Goal: Information Seeking & Learning: Learn about a topic

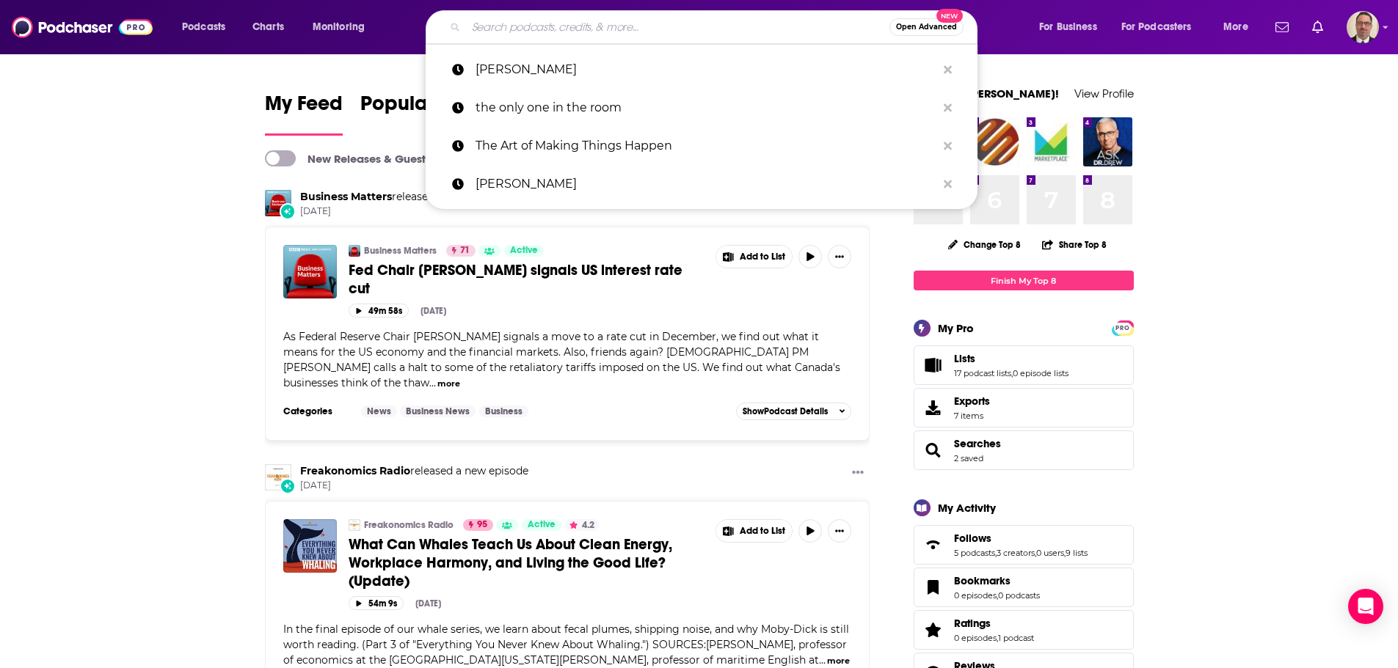
click at [572, 22] on input "Search podcasts, credits, & more..." at bounding box center [677, 26] width 423 height 23
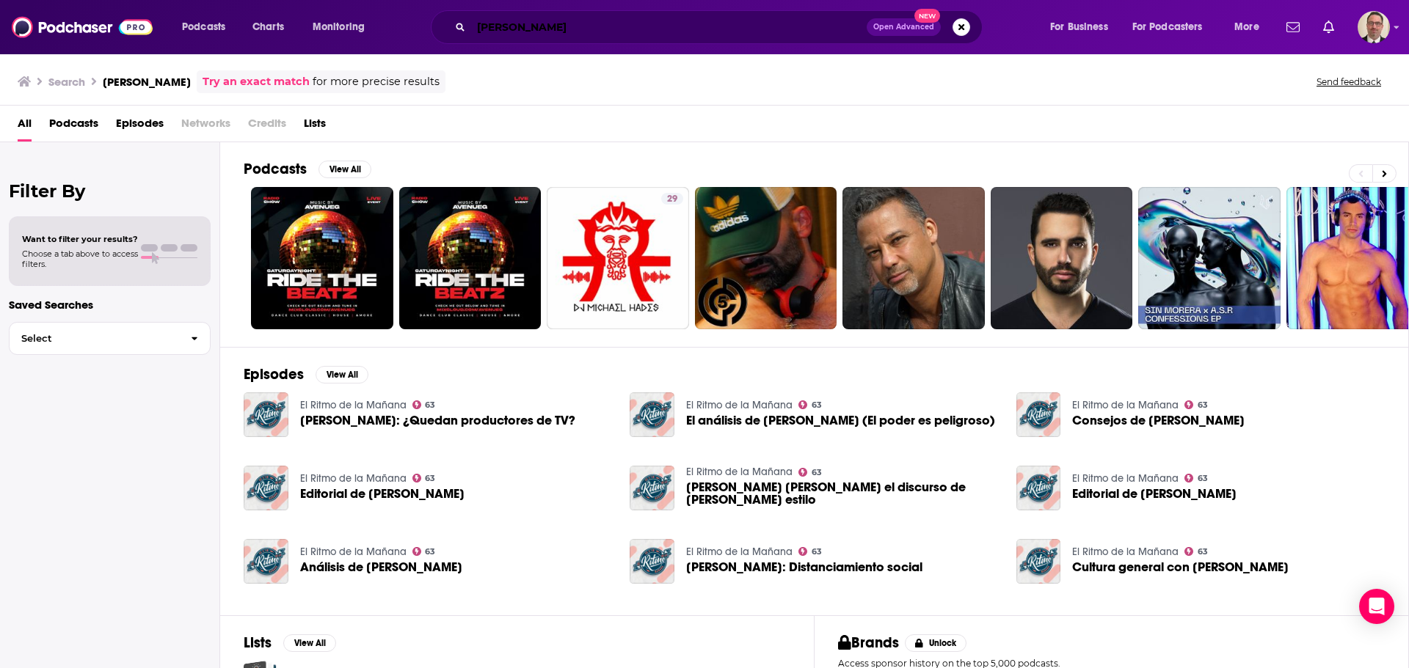
click at [478, 26] on input "[PERSON_NAME]" at bounding box center [668, 26] width 395 height 23
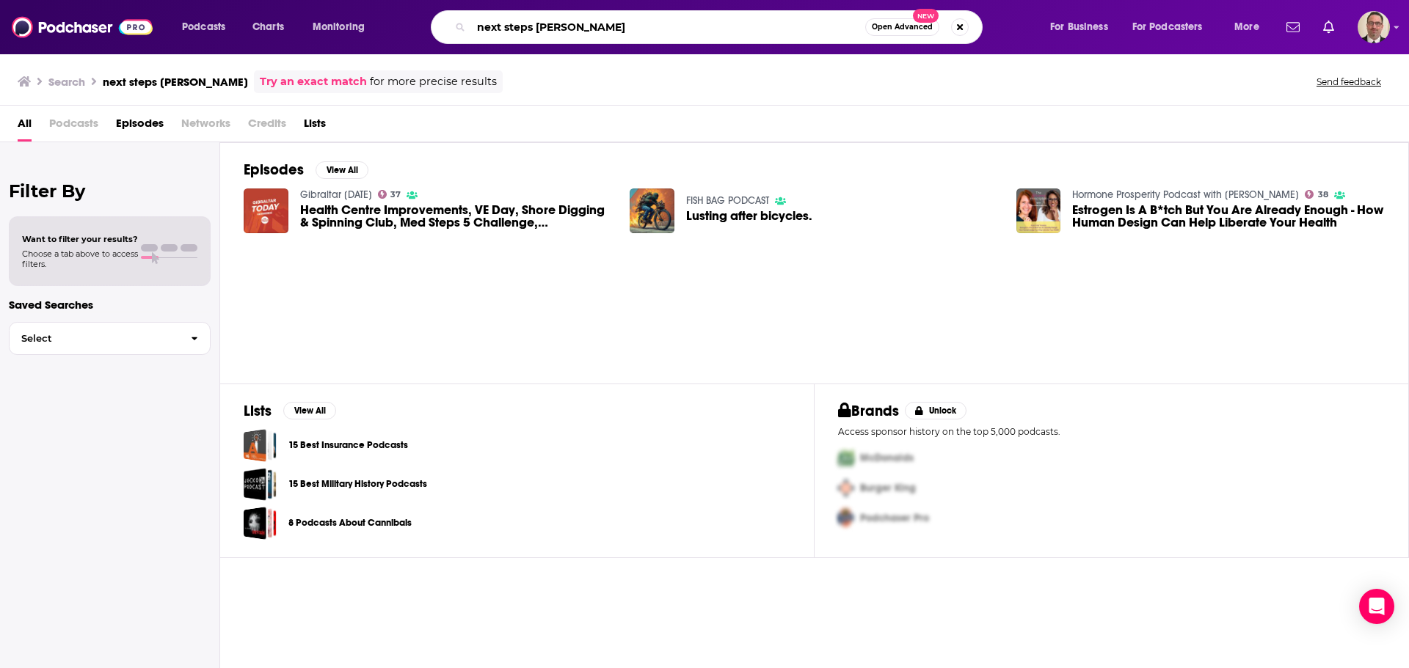
drag, startPoint x: 534, startPoint y: 29, endPoint x: 809, endPoint y: 45, distance: 275.6
click at [789, 33] on input "next steps [PERSON_NAME]" at bounding box center [668, 26] width 394 height 23
type input ""next steps""
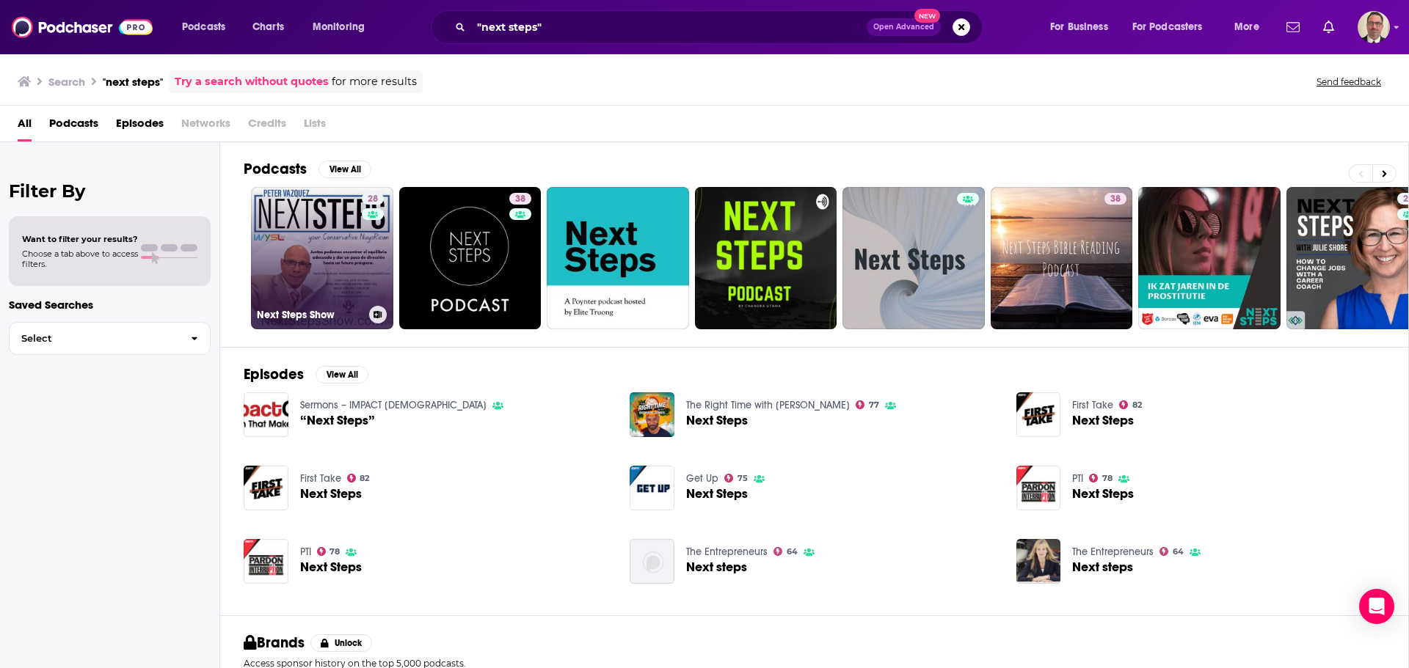
click at [290, 246] on link "28 Next Steps Show" at bounding box center [322, 258] width 142 height 142
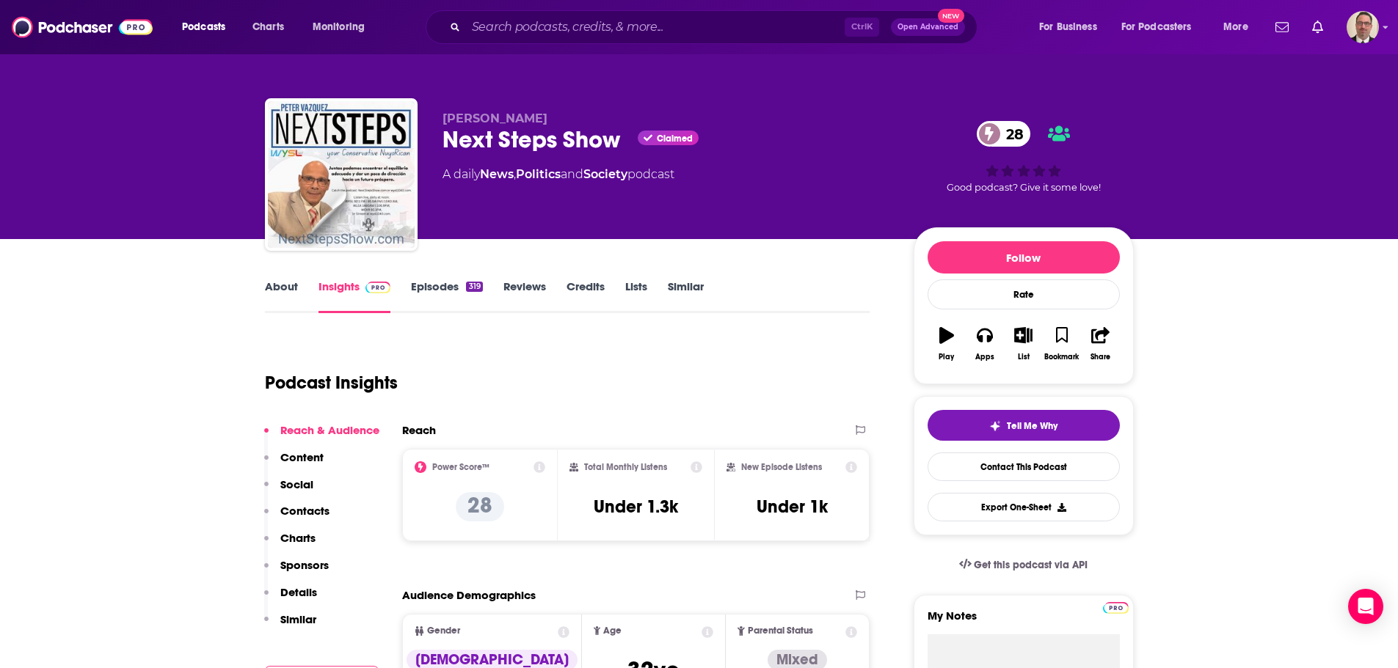
click at [437, 291] on link "Episodes 319" at bounding box center [446, 297] width 71 height 34
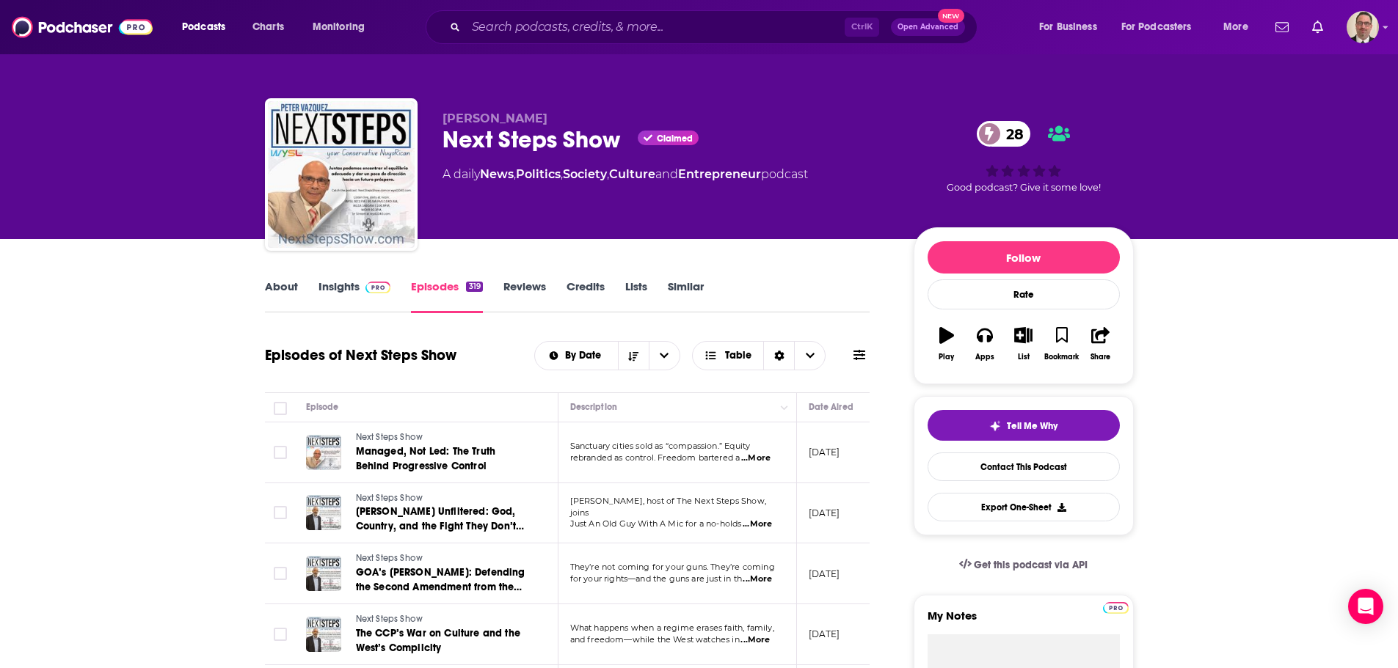
click at [347, 291] on link "Insights" at bounding box center [354, 297] width 73 height 34
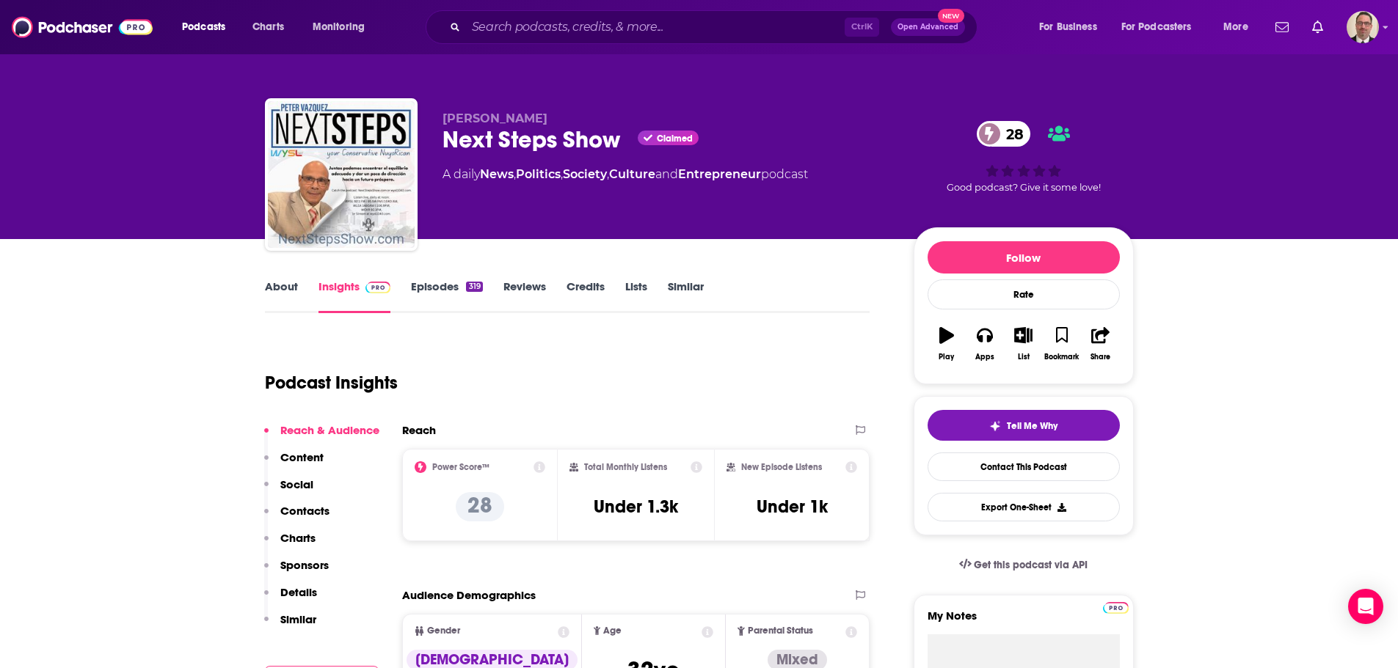
click at [287, 291] on link "About" at bounding box center [281, 297] width 33 height 34
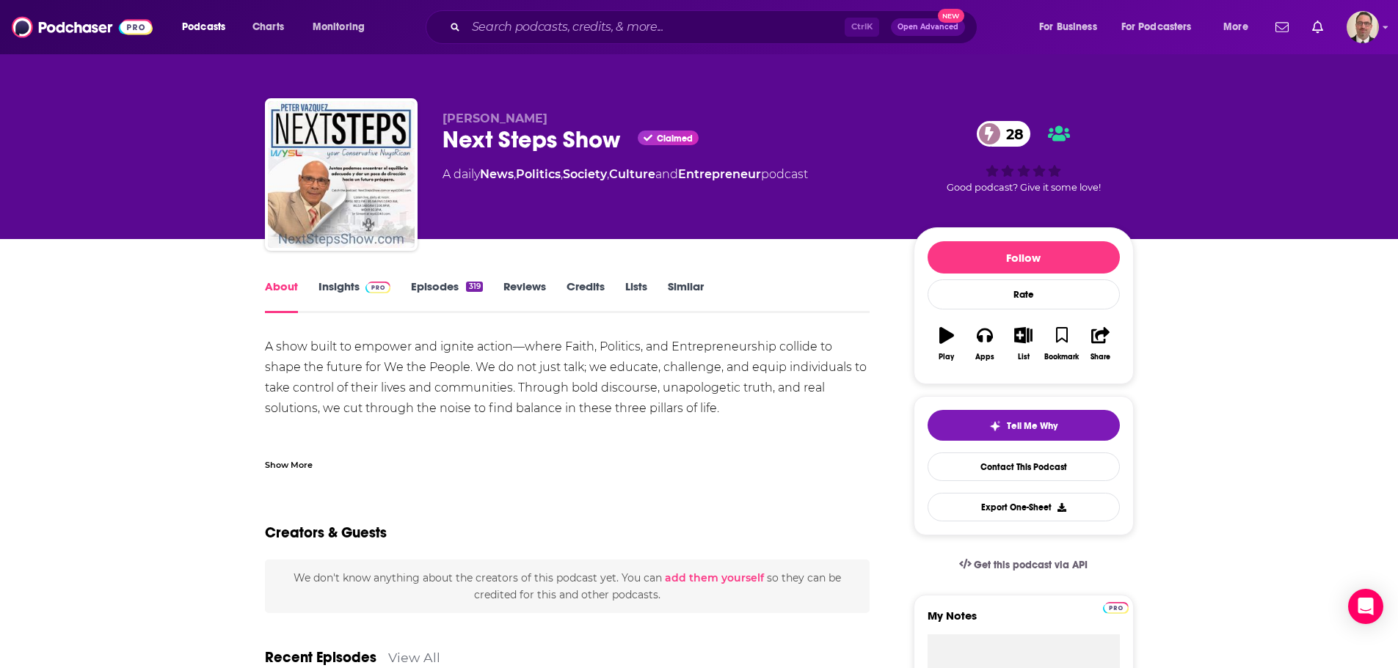
click at [298, 461] on div "Show More" at bounding box center [289, 464] width 48 height 14
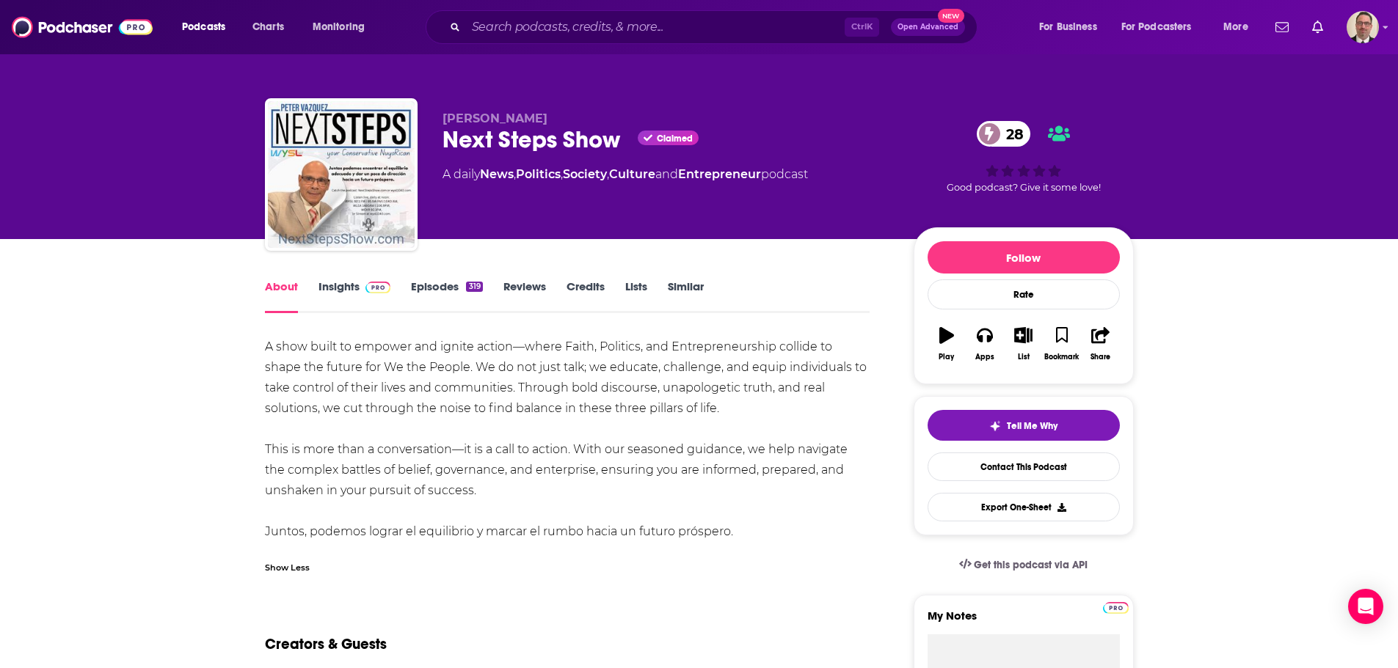
click at [347, 344] on div "A show built to empower and ignite action—where Faith, Politics, and Entreprene…" at bounding box center [567, 439] width 605 height 205
drag, startPoint x: 263, startPoint y: 345, endPoint x: 592, endPoint y: 493, distance: 361.2
copy div "A show built to empower and ignite action—where Faith, Politics, and Entreprene…"
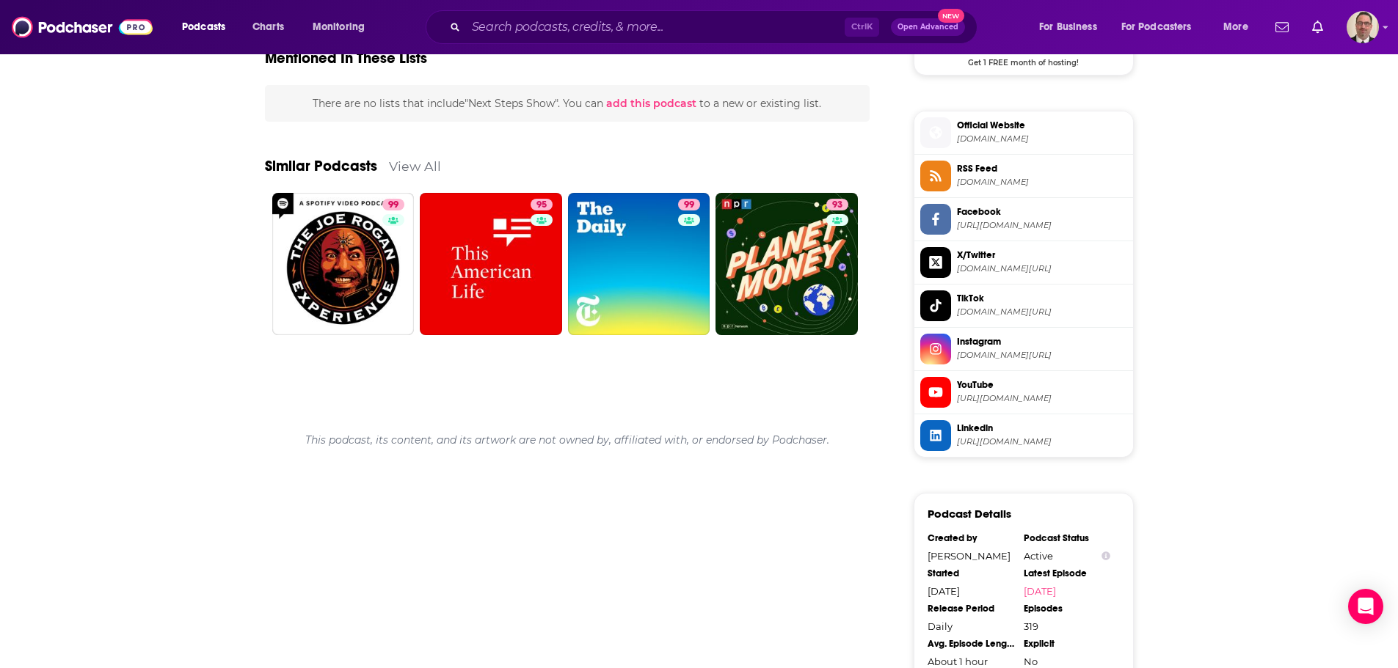
scroll to position [1174, 0]
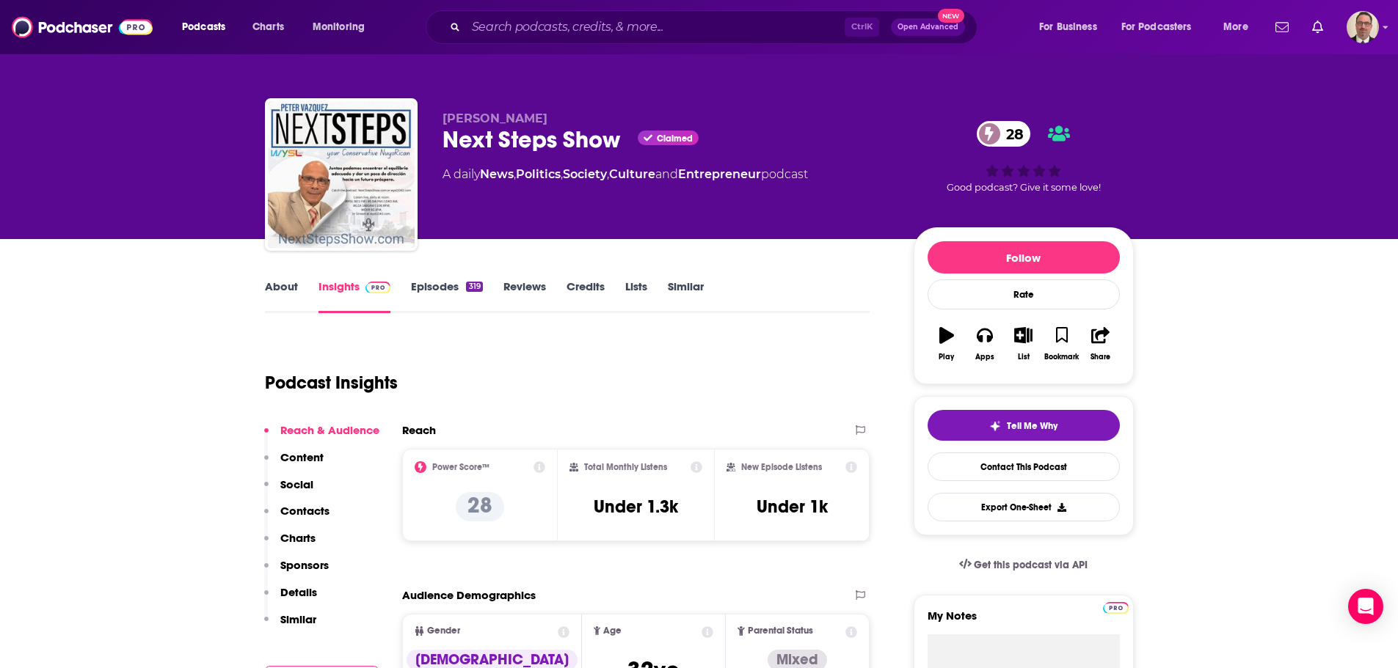
click at [265, 293] on link "About" at bounding box center [281, 297] width 33 height 34
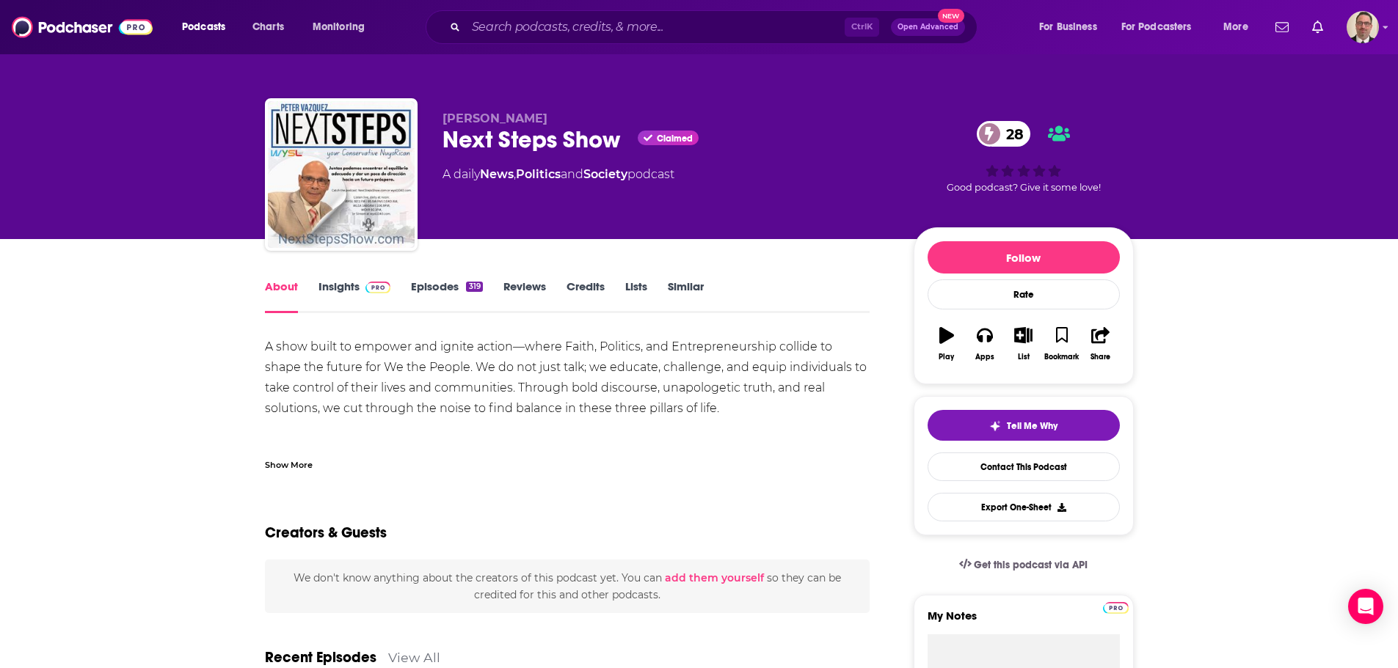
click at [302, 460] on div "Show More" at bounding box center [289, 464] width 48 height 14
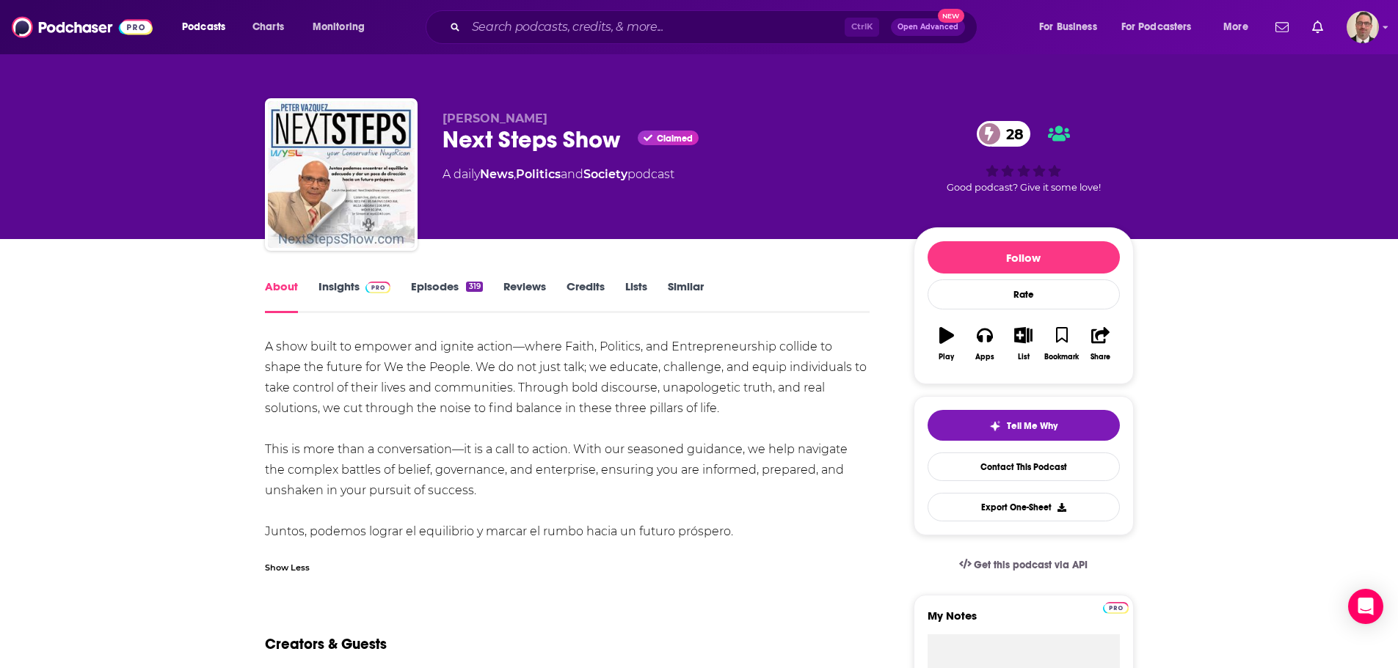
click at [439, 286] on link "Episodes 319" at bounding box center [446, 297] width 71 height 34
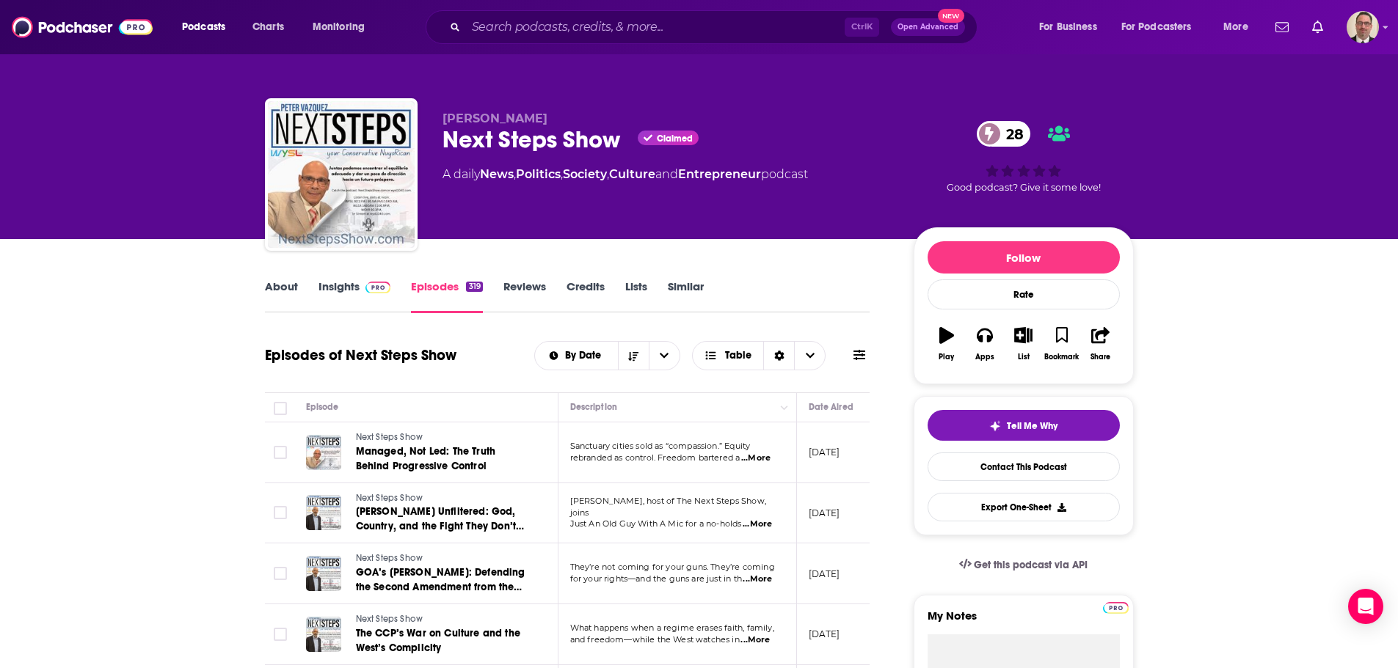
click at [762, 460] on span "...More" at bounding box center [755, 459] width 29 height 12
click at [758, 519] on span "...More" at bounding box center [756, 525] width 29 height 12
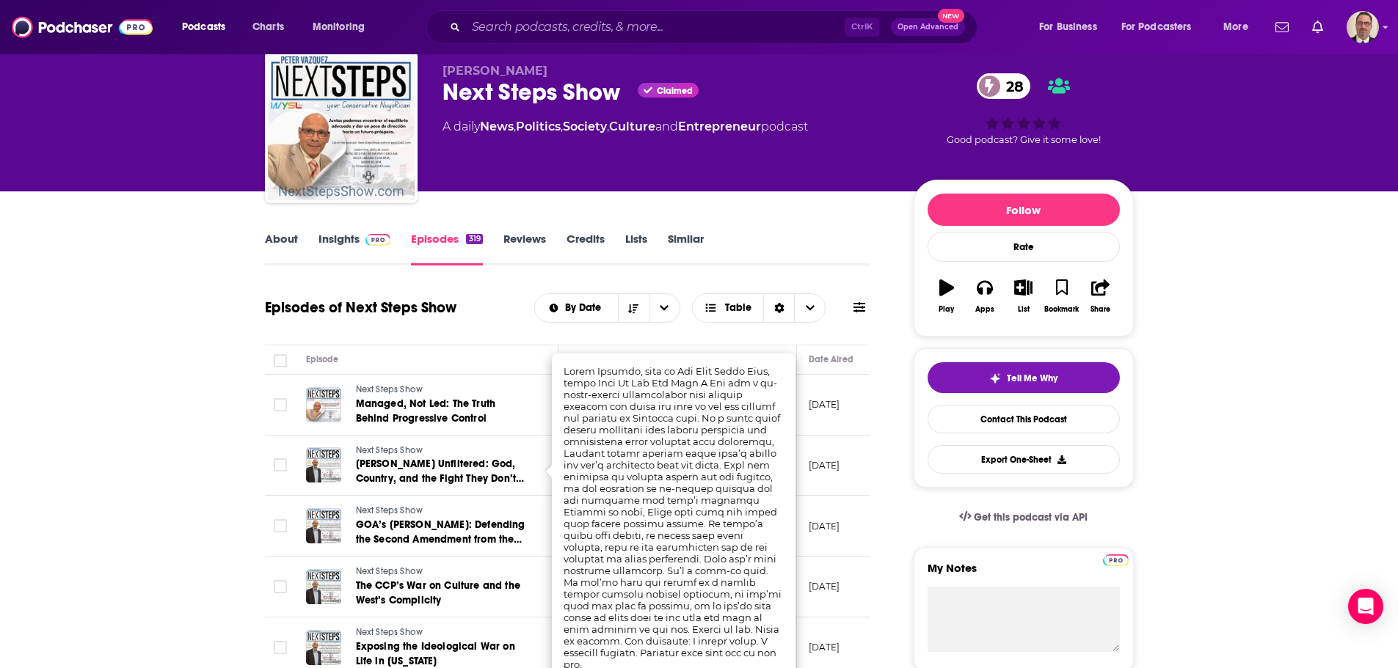
scroll to position [73, 0]
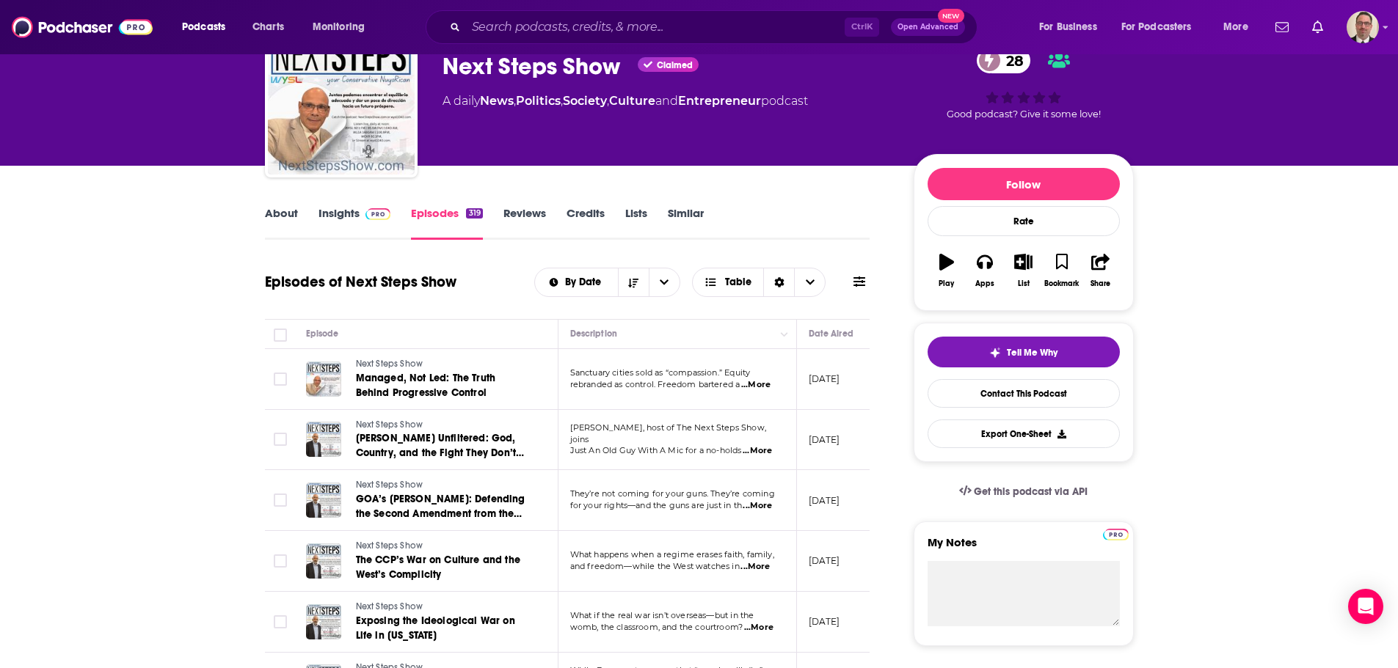
click at [760, 503] on span "...More" at bounding box center [756, 506] width 29 height 12
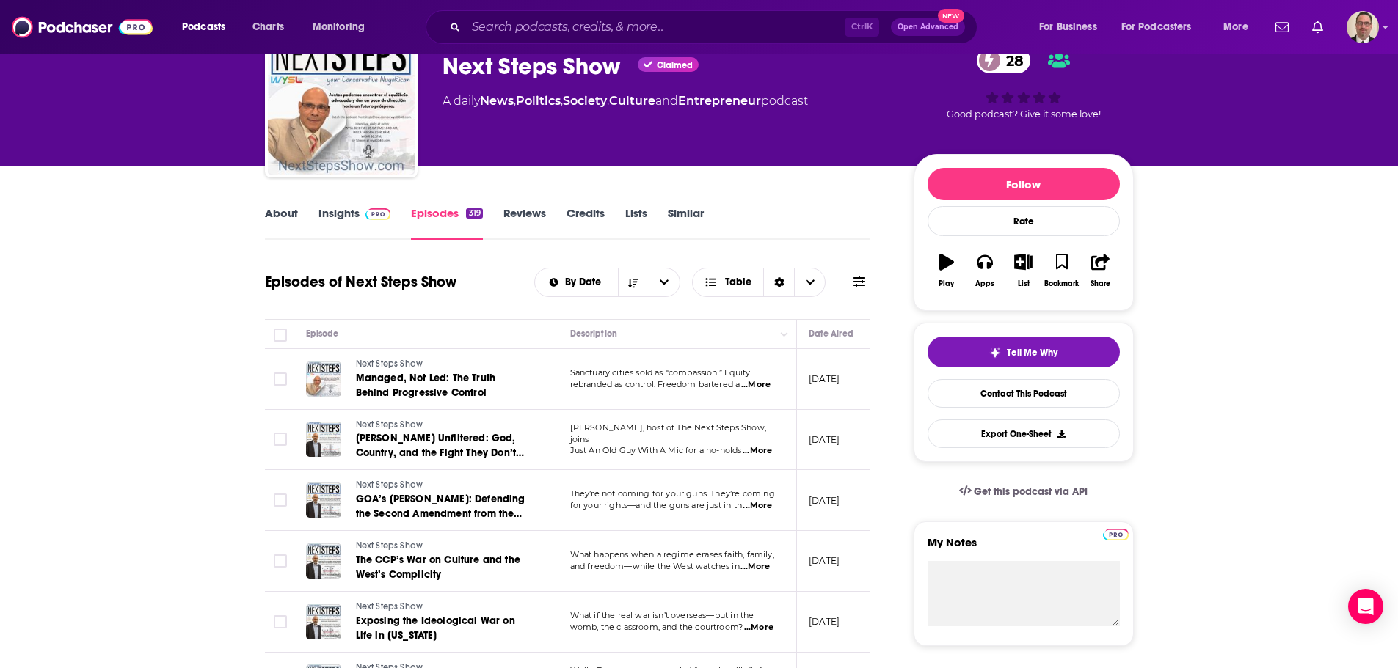
click at [285, 214] on link "About" at bounding box center [281, 223] width 33 height 34
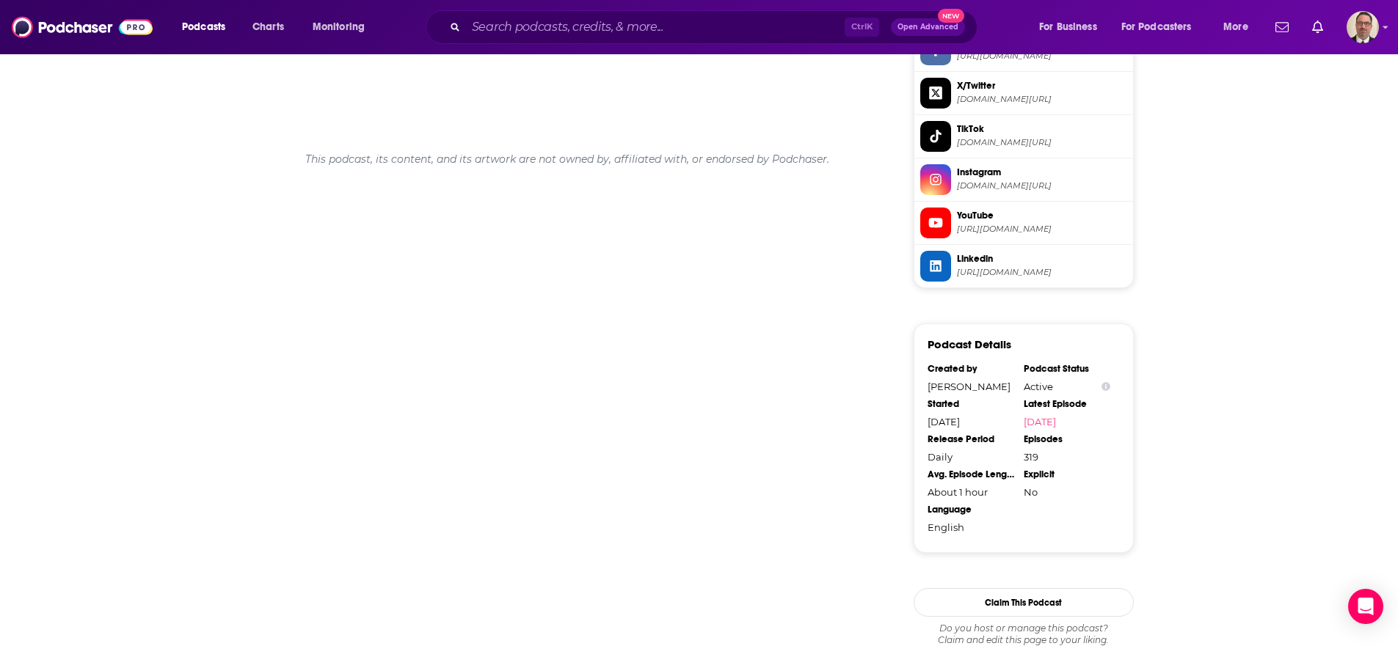
scroll to position [1461, 0]
